Goal: Find contact information: Find contact information

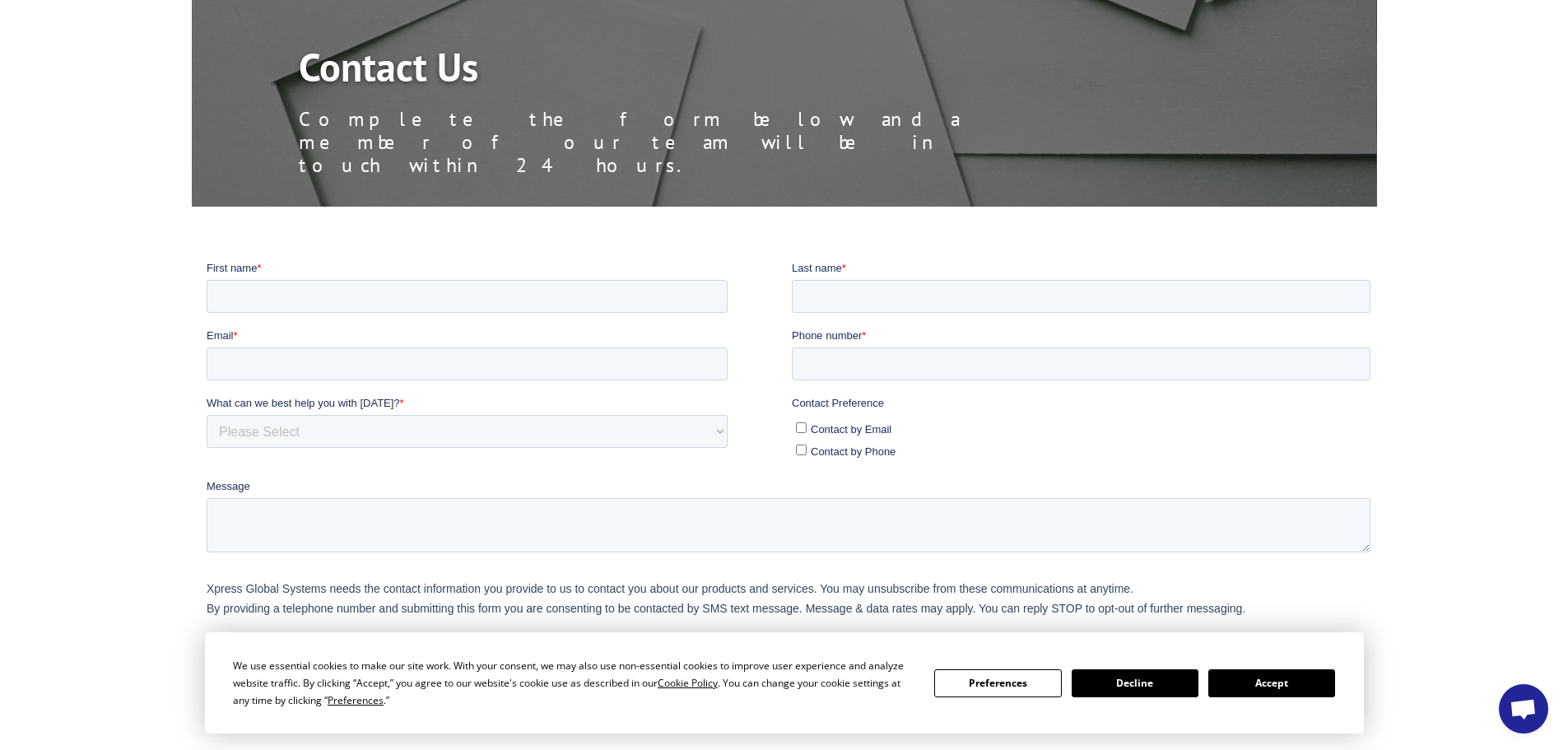
scroll to position [164, 0]
click at [1266, 684] on button "Accept" at bounding box center [1271, 683] width 126 height 28
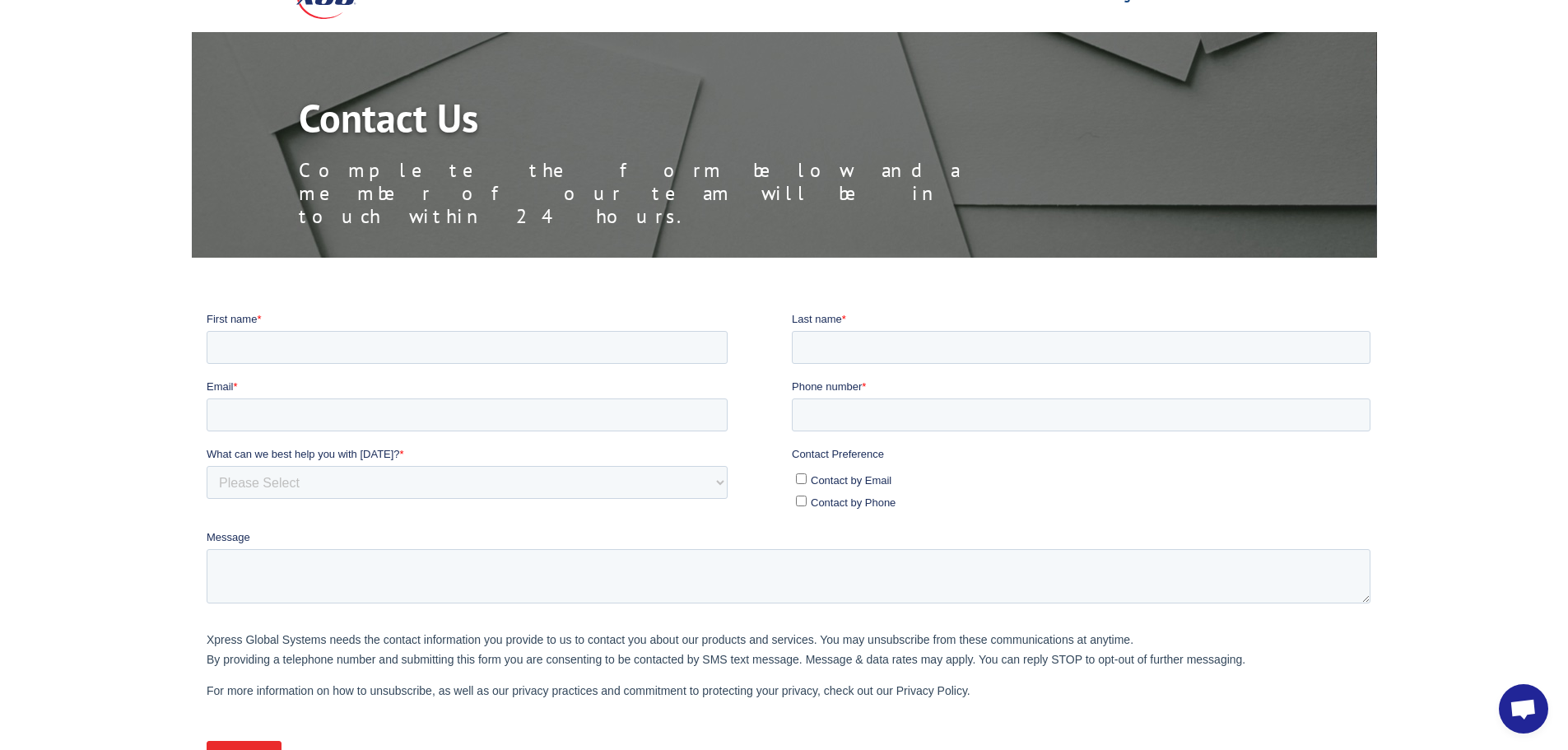
scroll to position [0, 0]
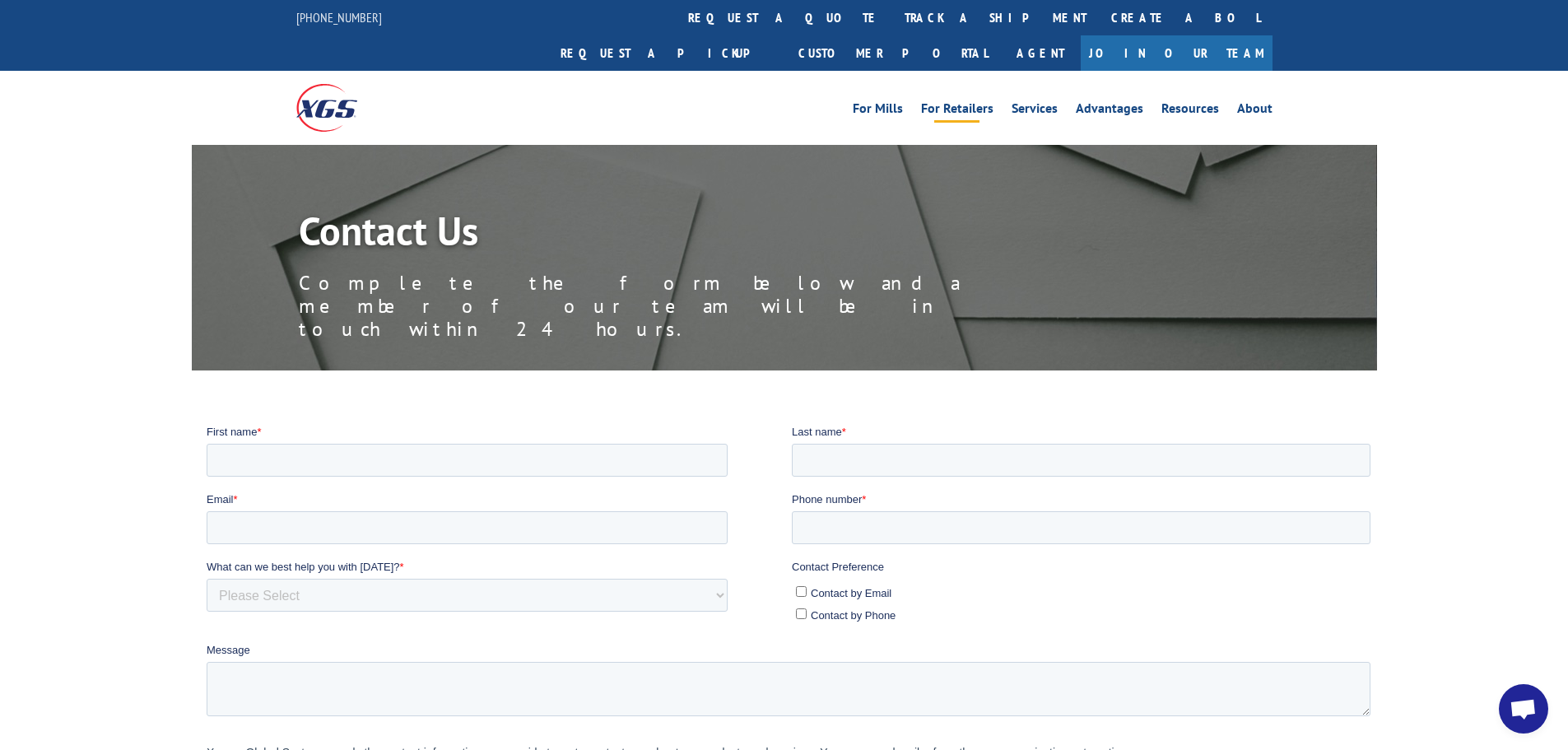
click at [963, 102] on link "For Retailers" at bounding box center [957, 110] width 72 height 18
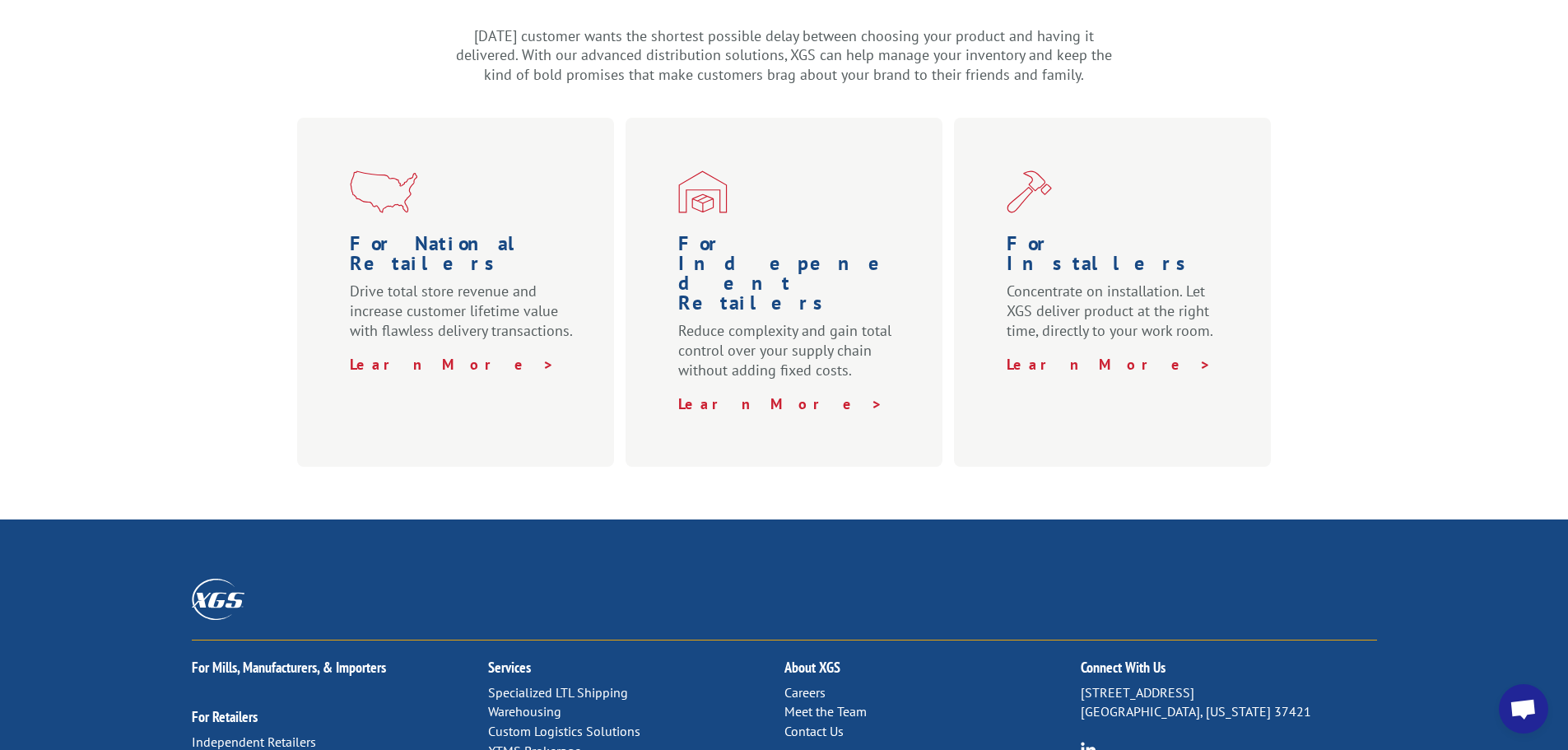
scroll to position [814, 0]
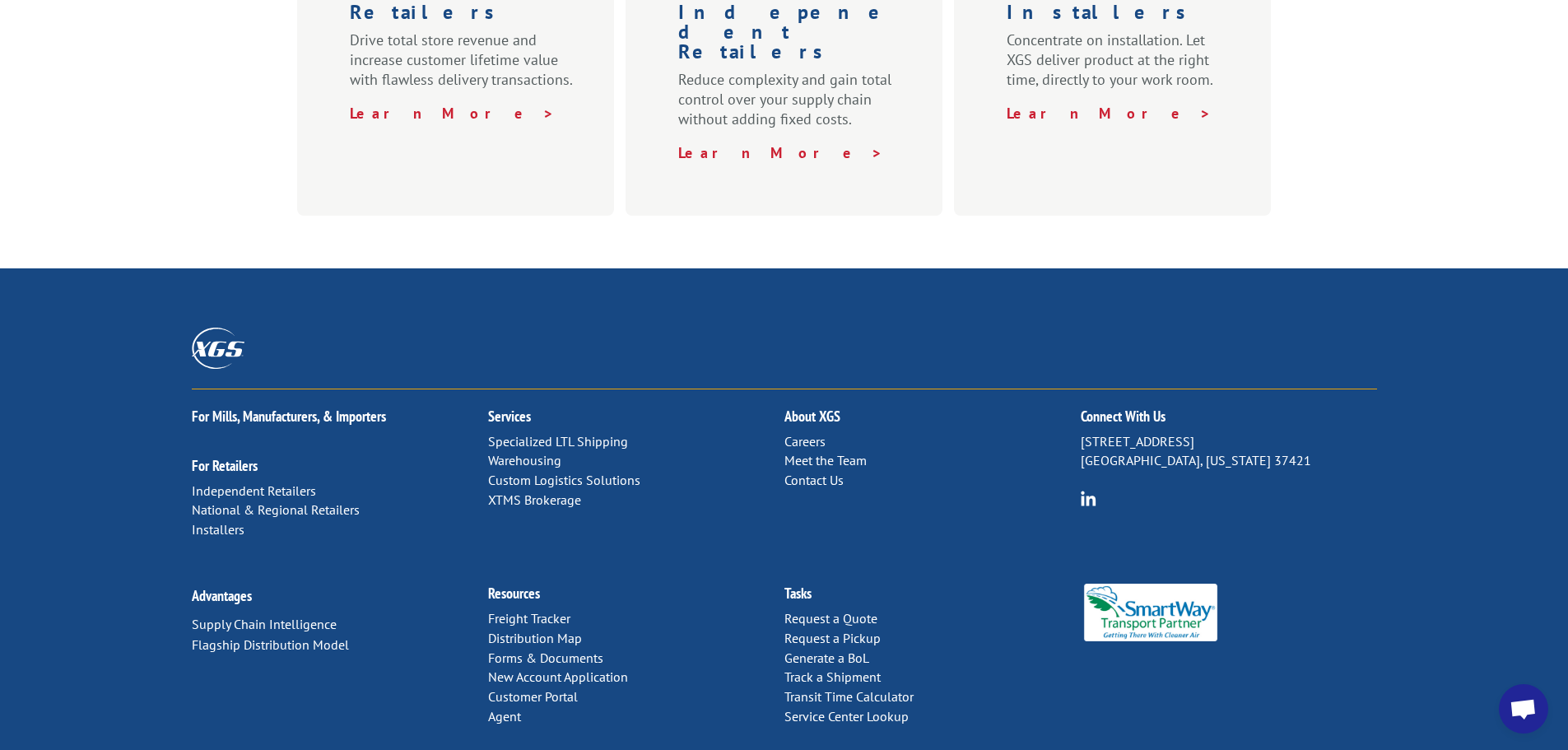
click at [805, 472] on link "Contact Us" at bounding box center [814, 479] width 59 height 16
